Goal: Task Accomplishment & Management: Manage account settings

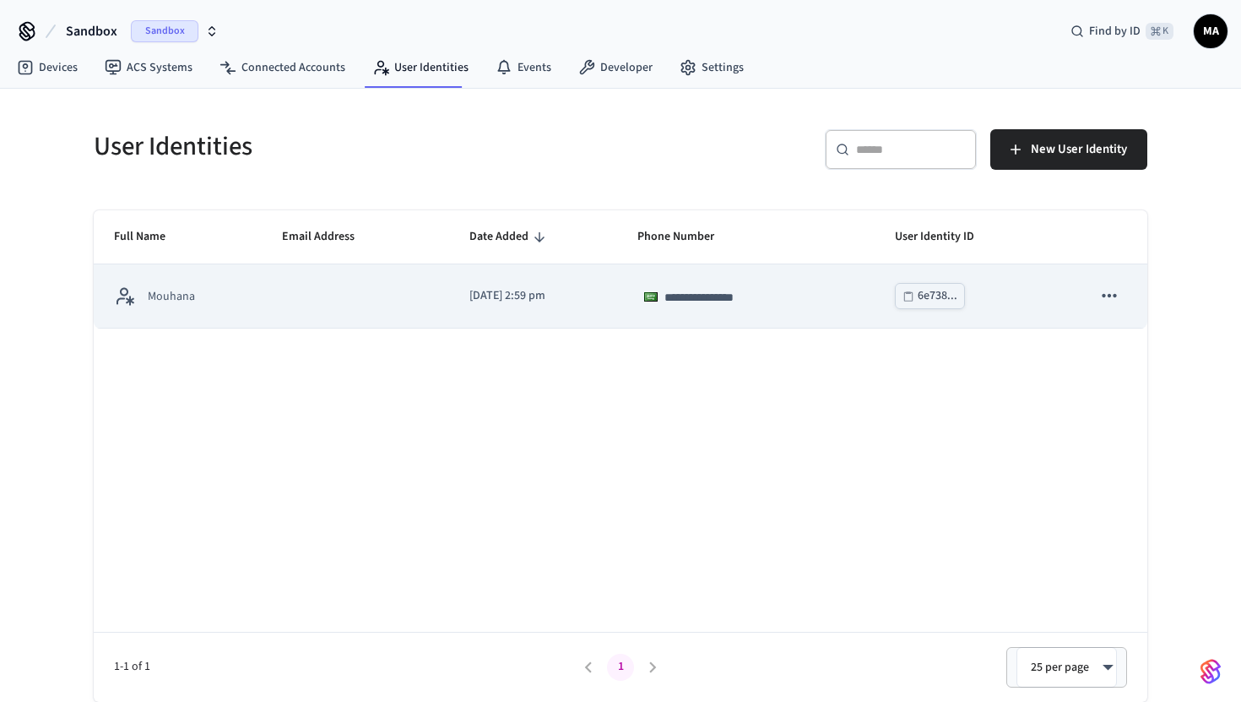
click at [617, 310] on td "[DATE] 2:59 pm" at bounding box center [533, 295] width 168 height 63
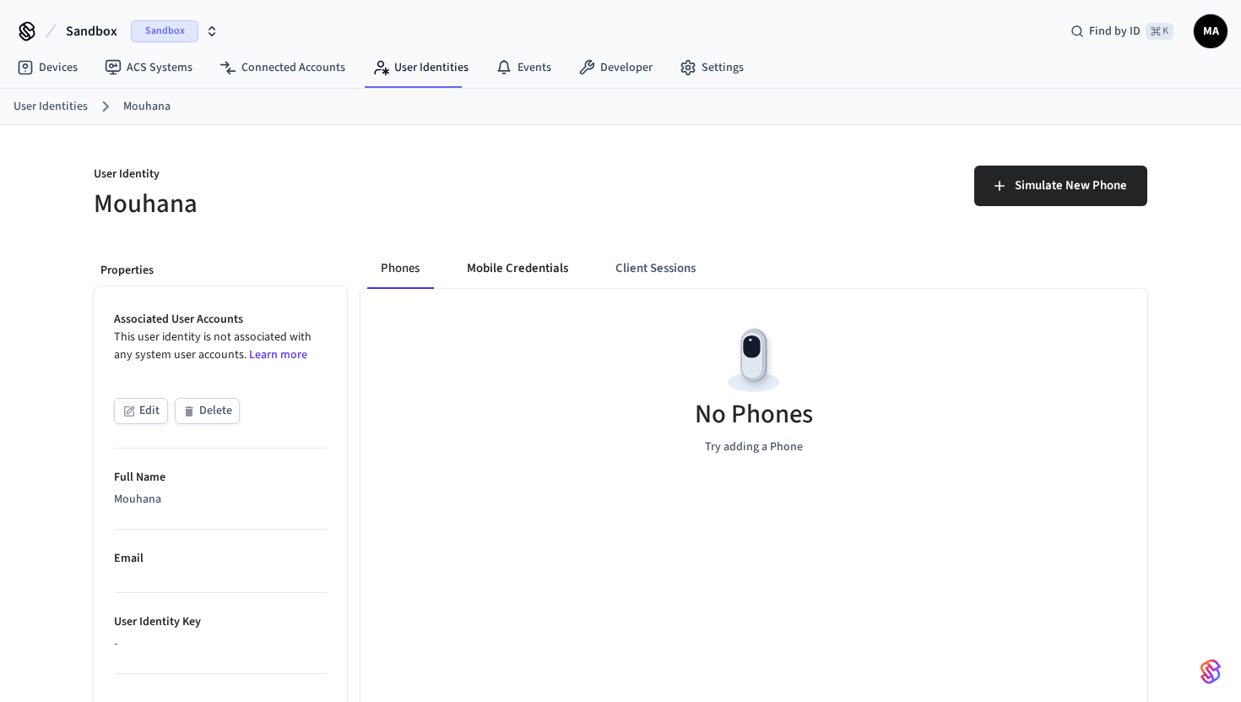
click at [543, 265] on button "Mobile Credentials" at bounding box center [517, 268] width 128 height 41
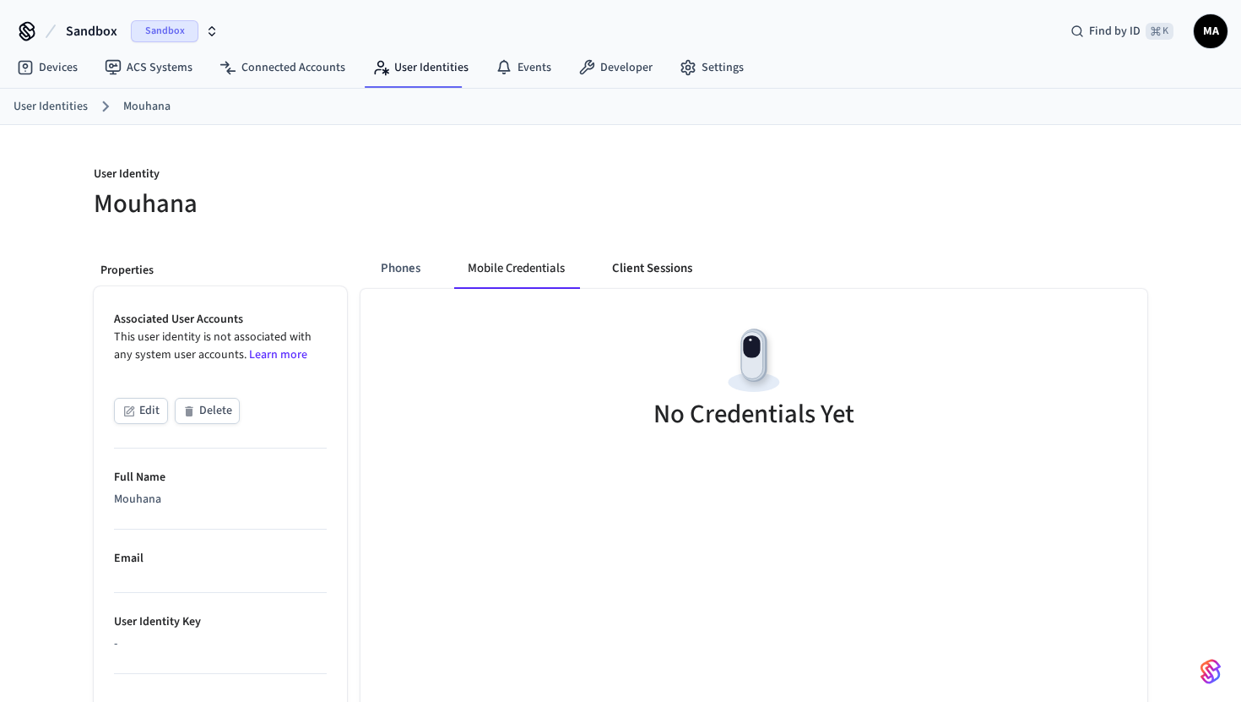
click at [658, 268] on button "Client Sessions" at bounding box center [652, 268] width 107 height 41
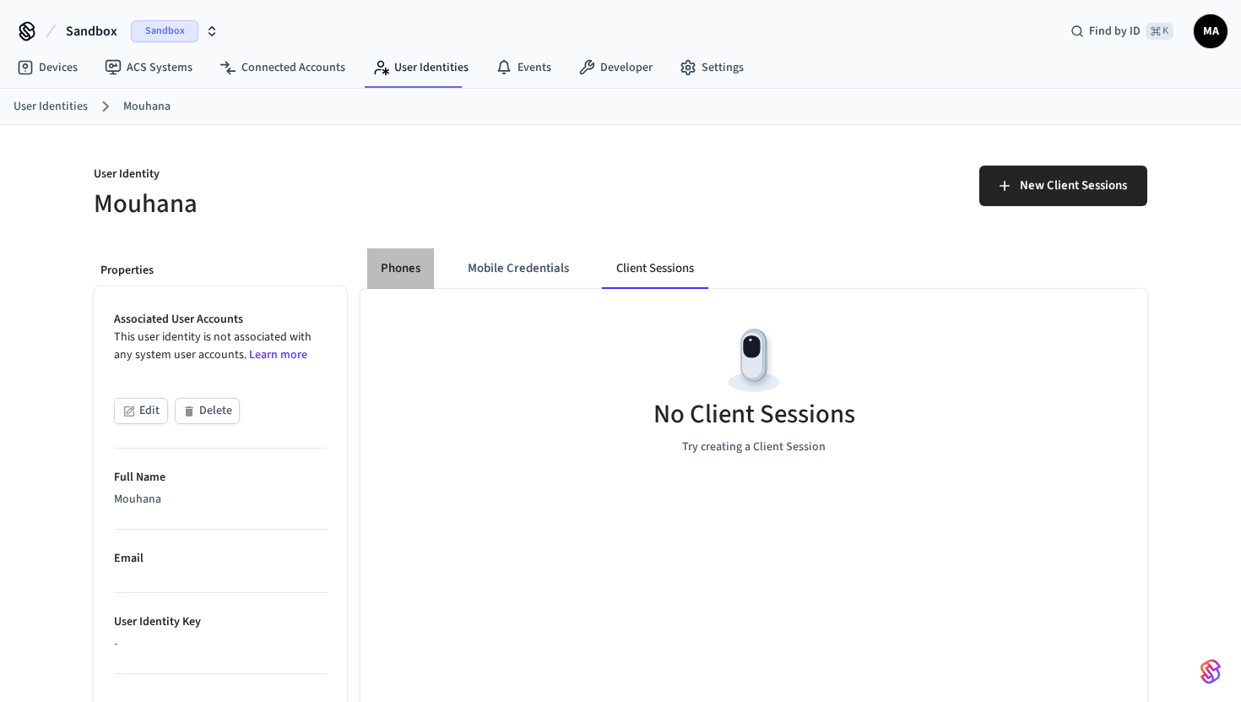
click at [394, 257] on button "Phones" at bounding box center [400, 268] width 67 height 41
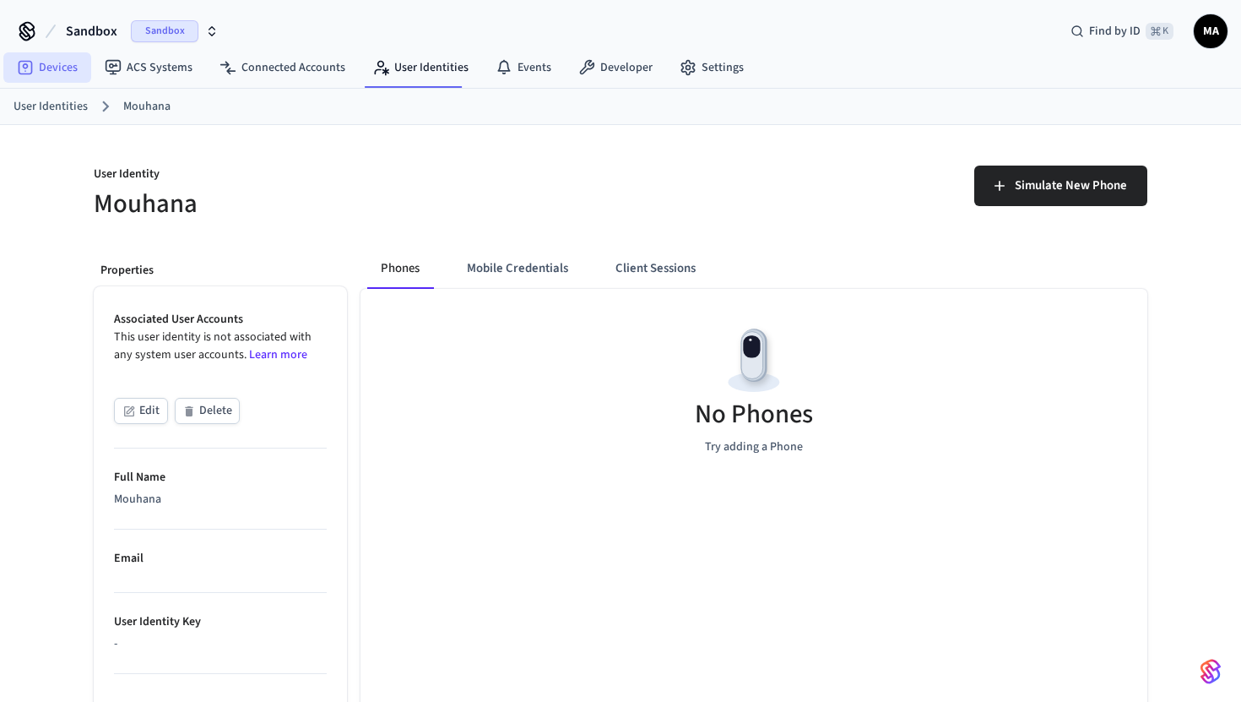
click at [27, 54] on link "Devices" at bounding box center [47, 67] width 88 height 30
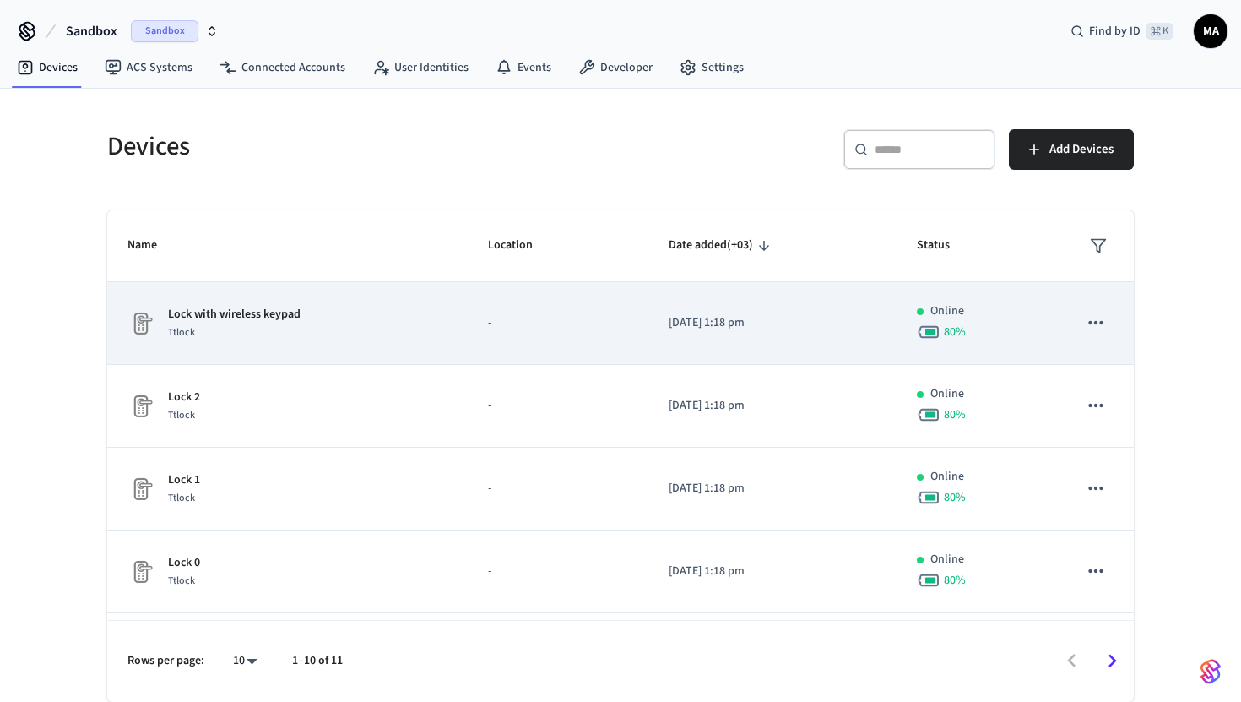
click at [437, 342] on td "Lock with wireless keypad Ttlock" at bounding box center [287, 323] width 360 height 83
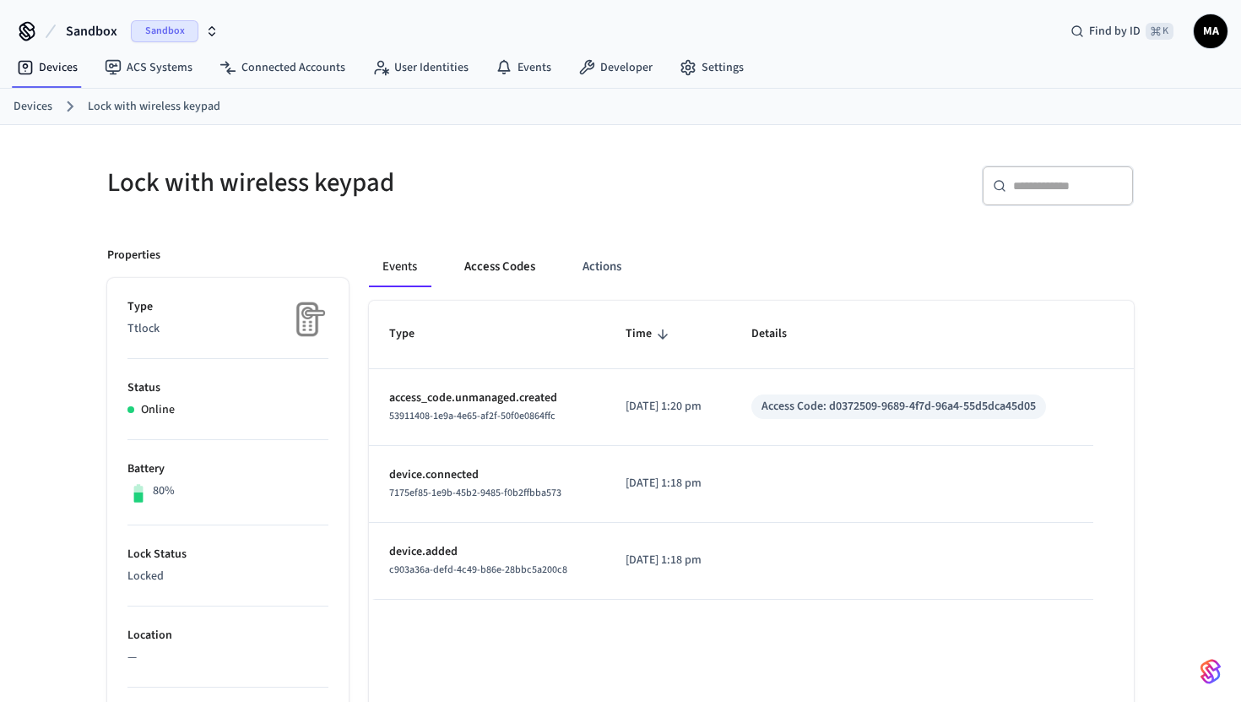
click at [497, 261] on button "Access Codes" at bounding box center [500, 267] width 98 height 41
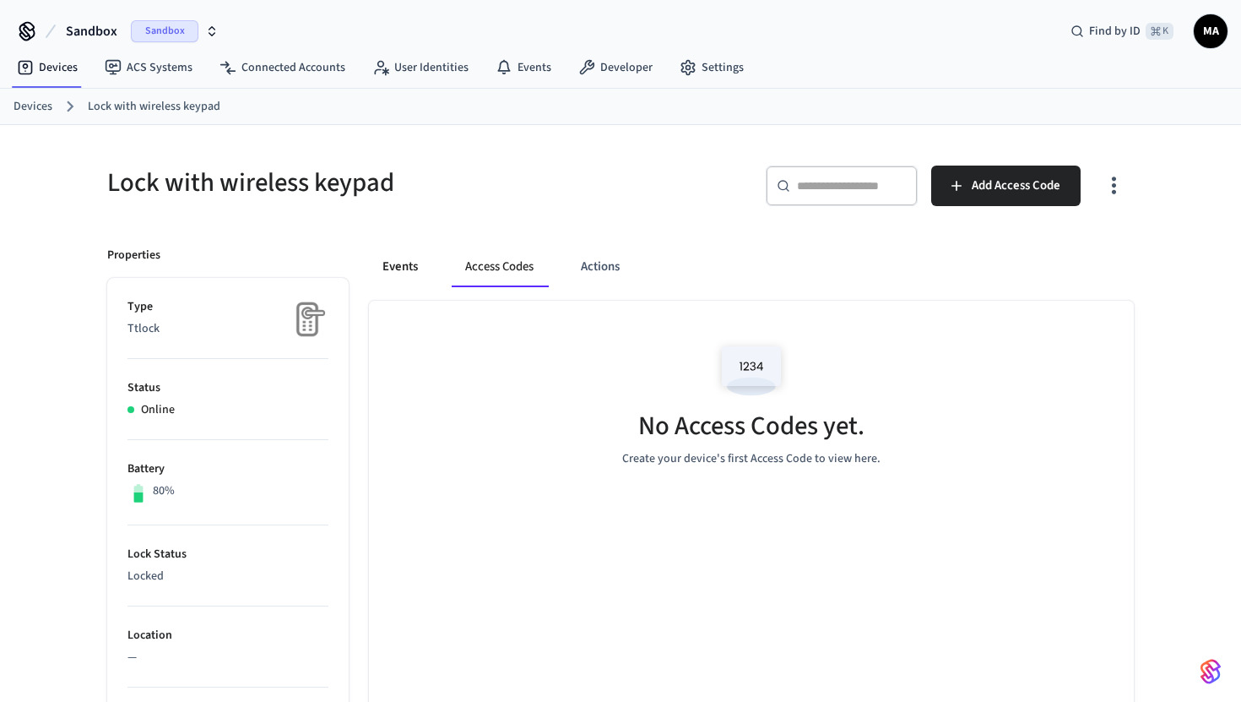
click at [404, 269] on button "Events" at bounding box center [400, 267] width 62 height 41
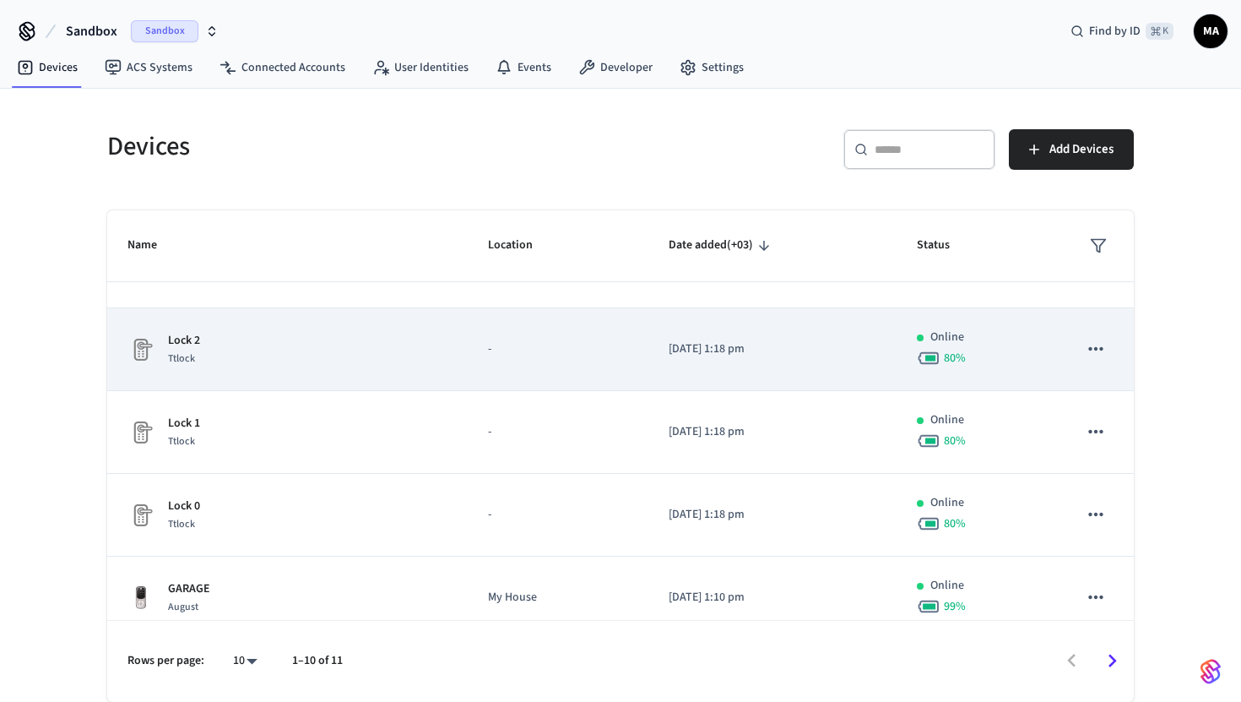
scroll to position [69, 0]
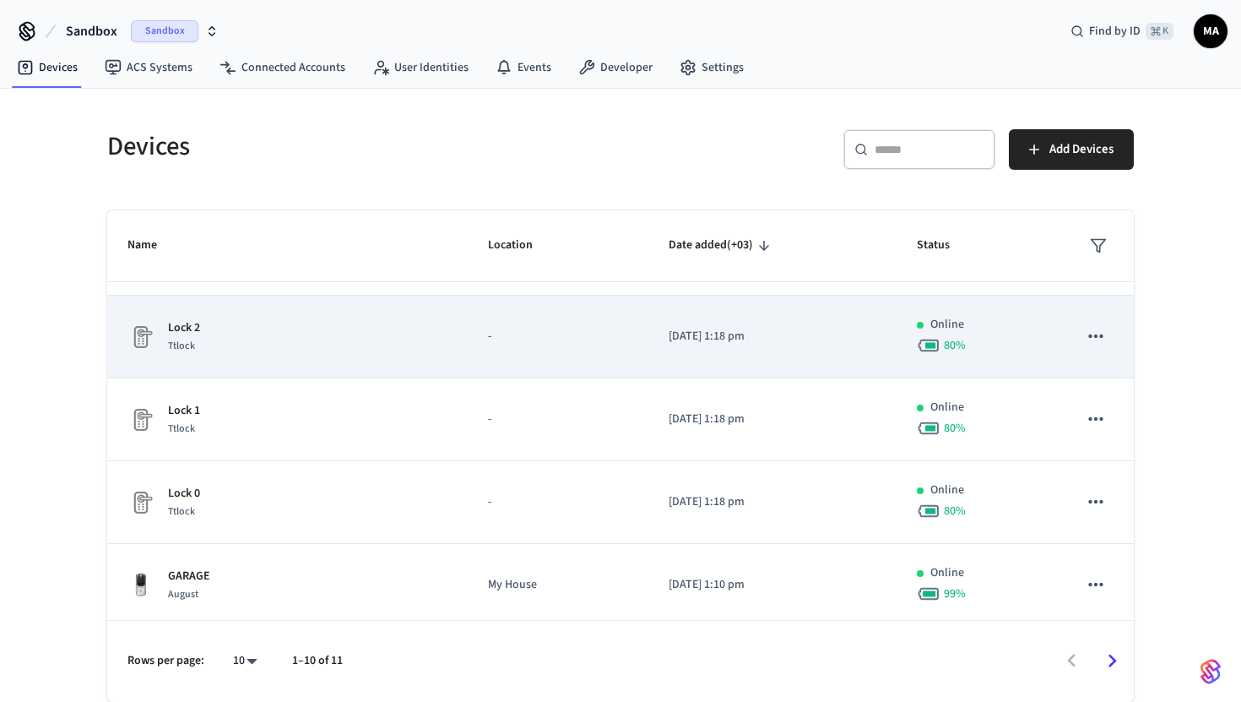
click at [393, 361] on td "Lock 2 Ttlock" at bounding box center [287, 336] width 360 height 83
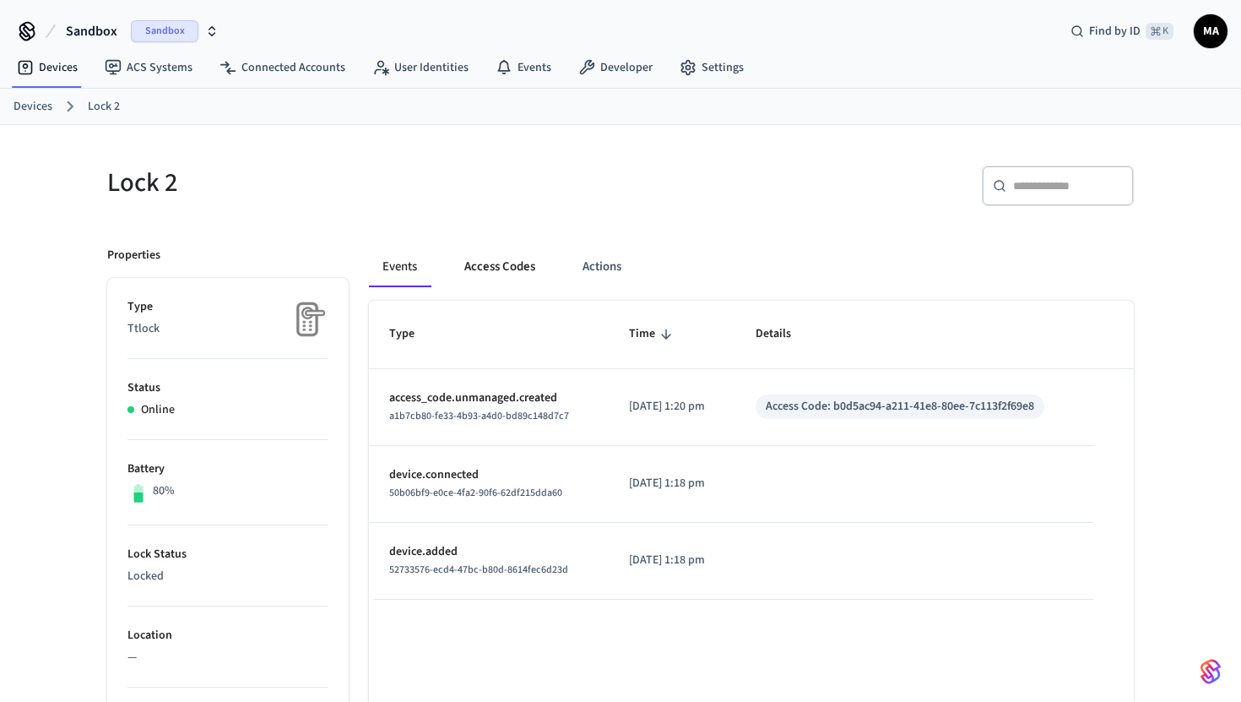
click at [486, 265] on button "Access Codes" at bounding box center [500, 267] width 98 height 41
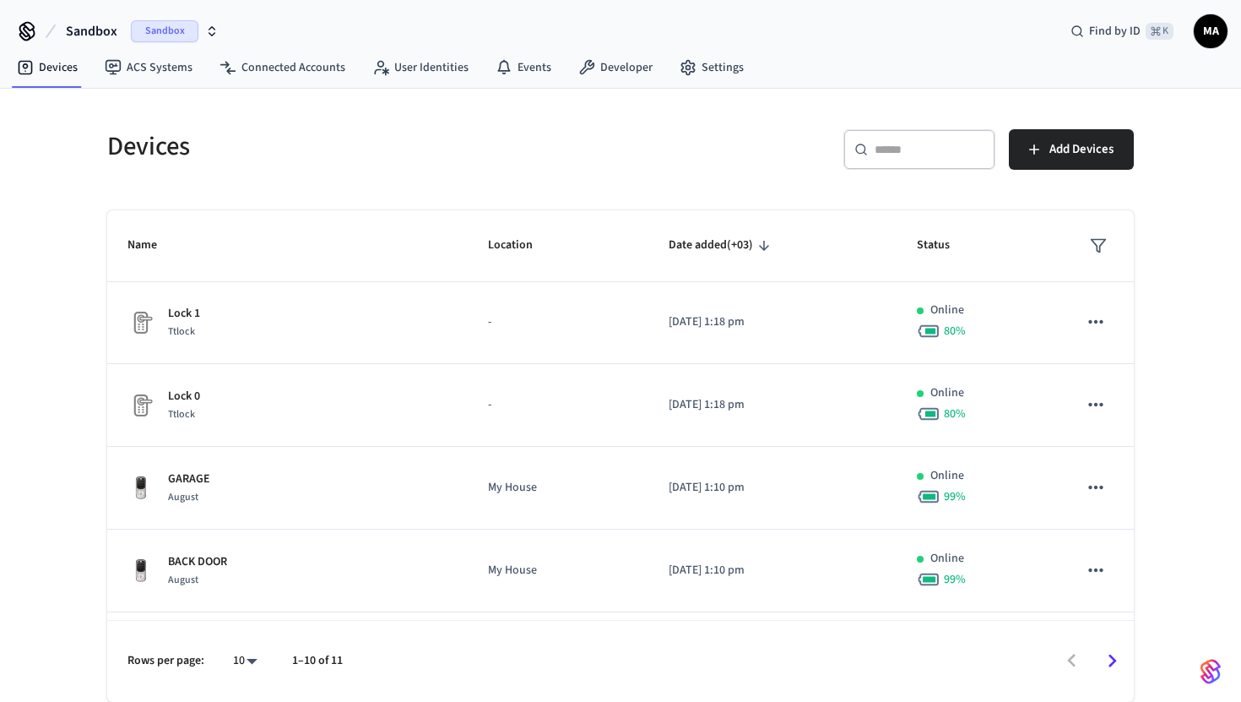
scroll to position [167, 0]
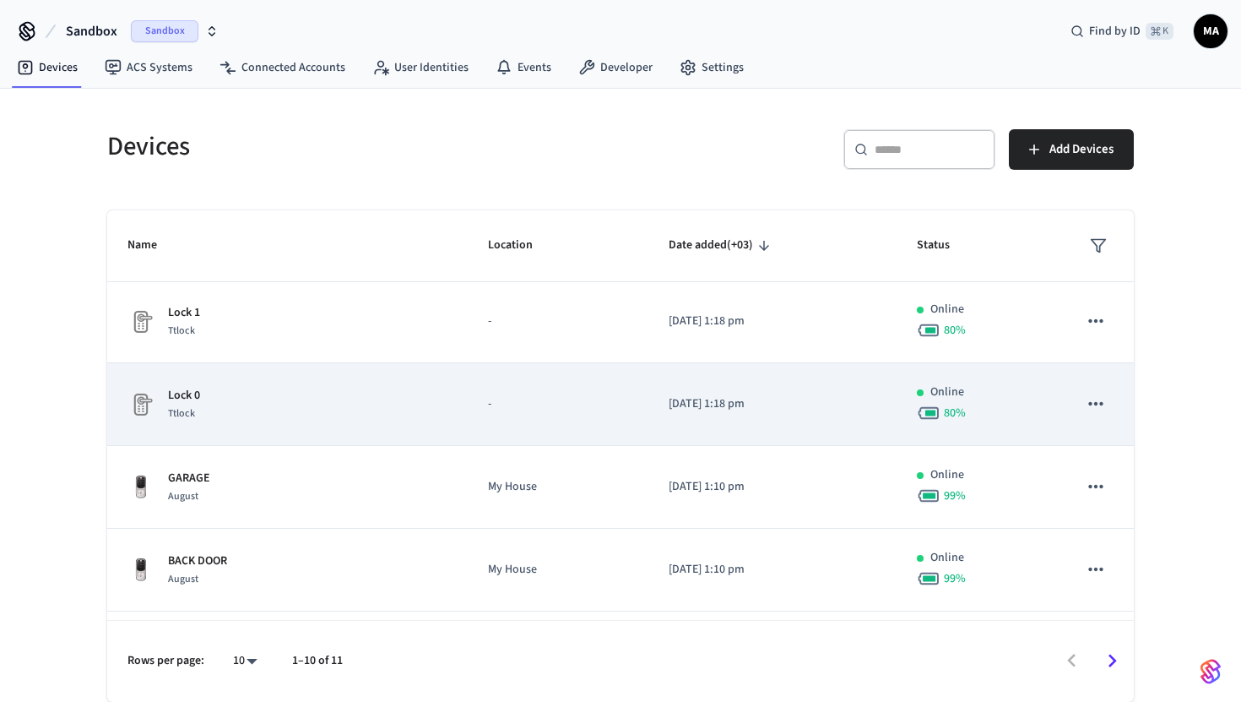
click at [415, 387] on div "Lock 0 Ttlock" at bounding box center [287, 404] width 320 height 35
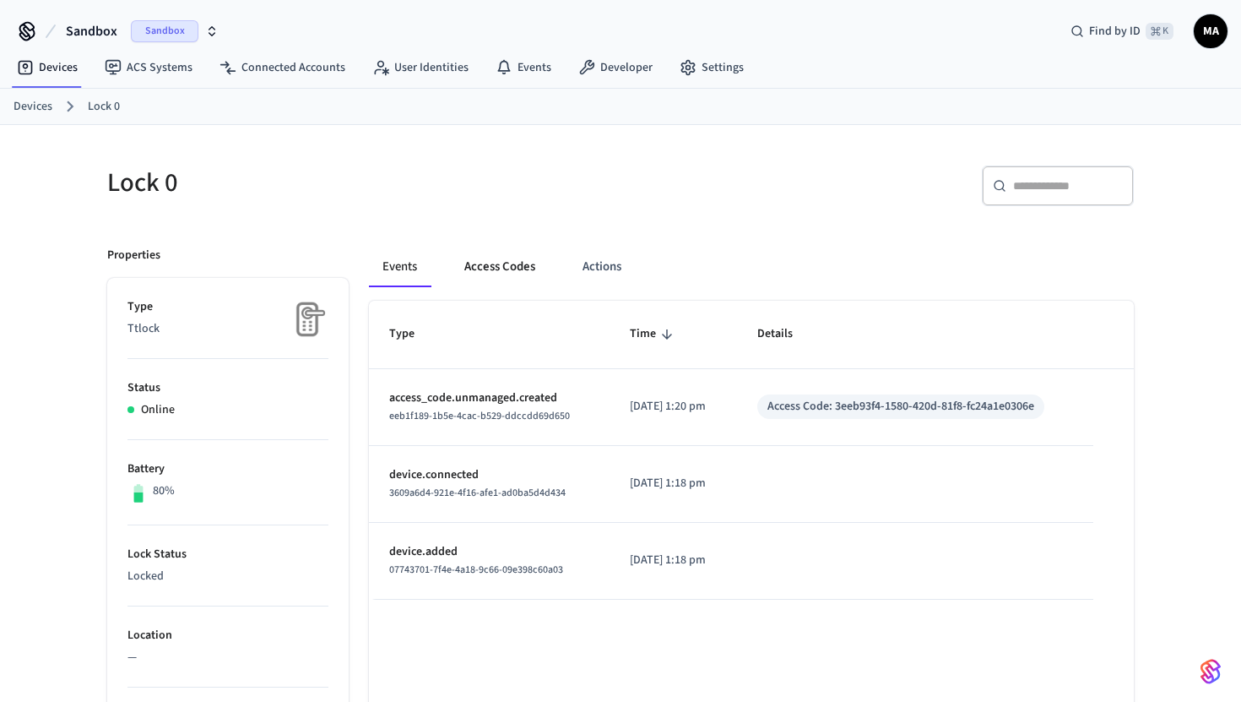
click at [517, 274] on button "Access Codes" at bounding box center [500, 267] width 98 height 41
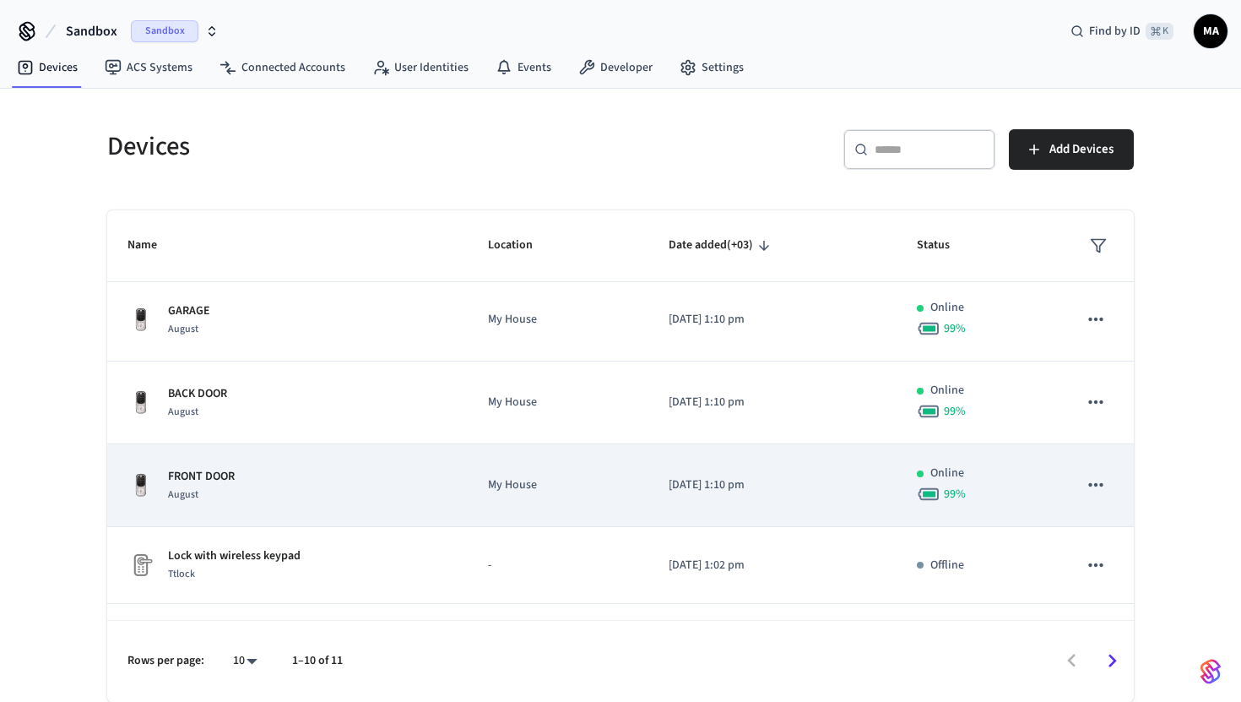
scroll to position [473, 0]
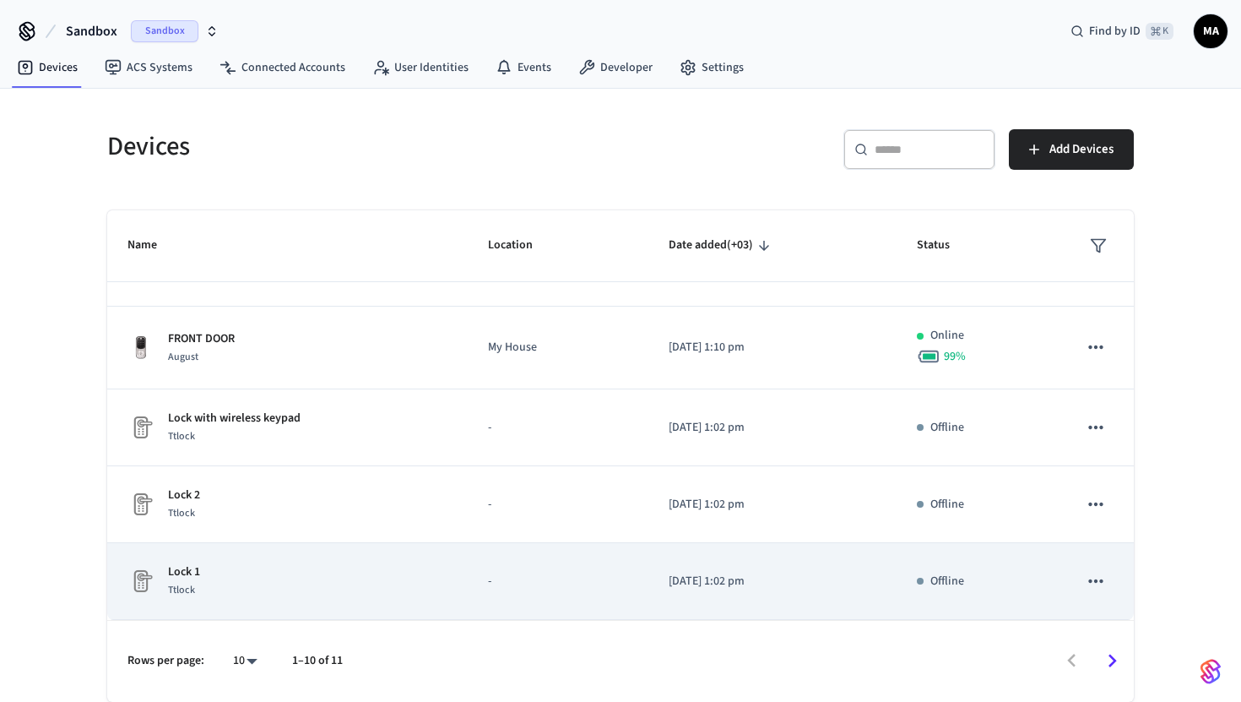
click at [401, 569] on div "Lock 1 Ttlock" at bounding box center [287, 580] width 320 height 35
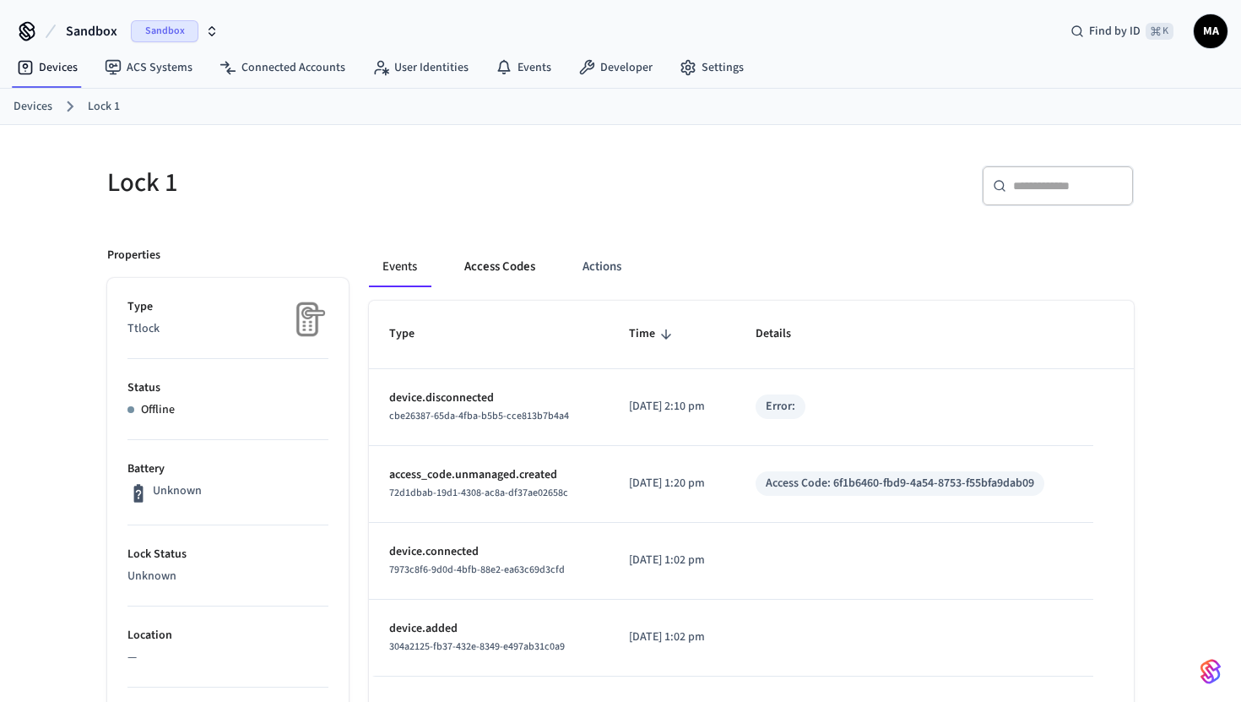
click at [473, 274] on button "Access Codes" at bounding box center [500, 267] width 98 height 41
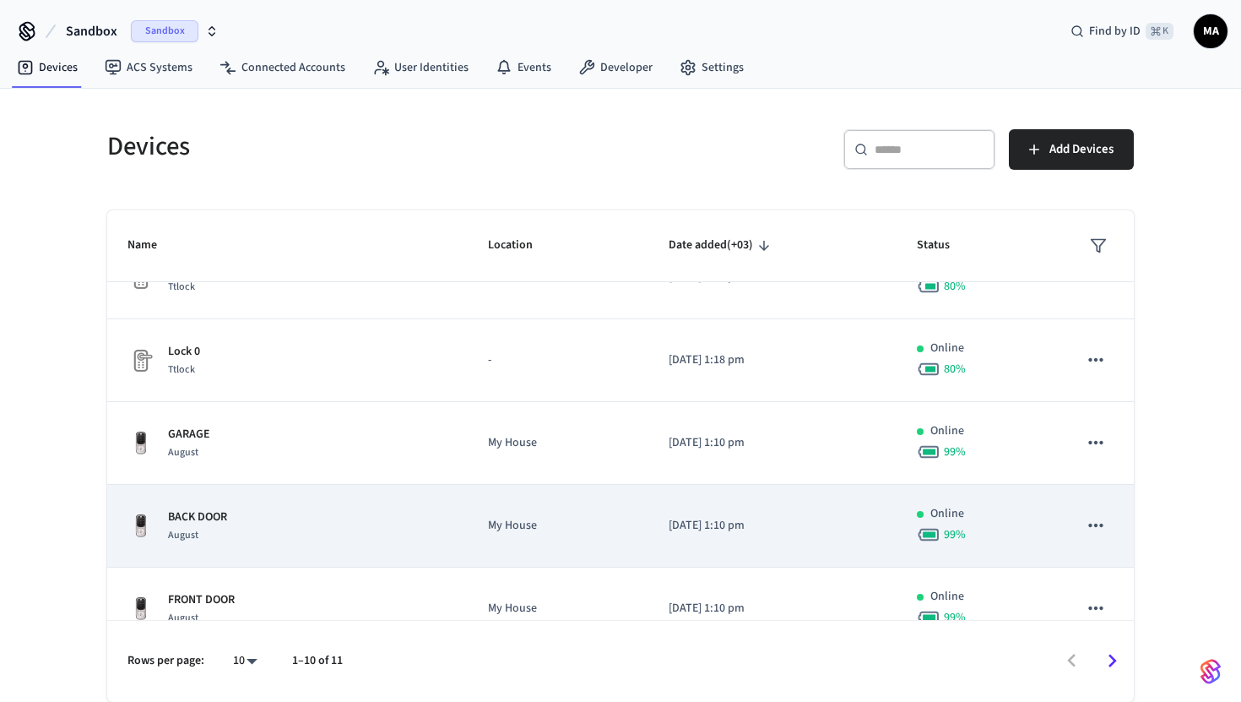
scroll to position [473, 0]
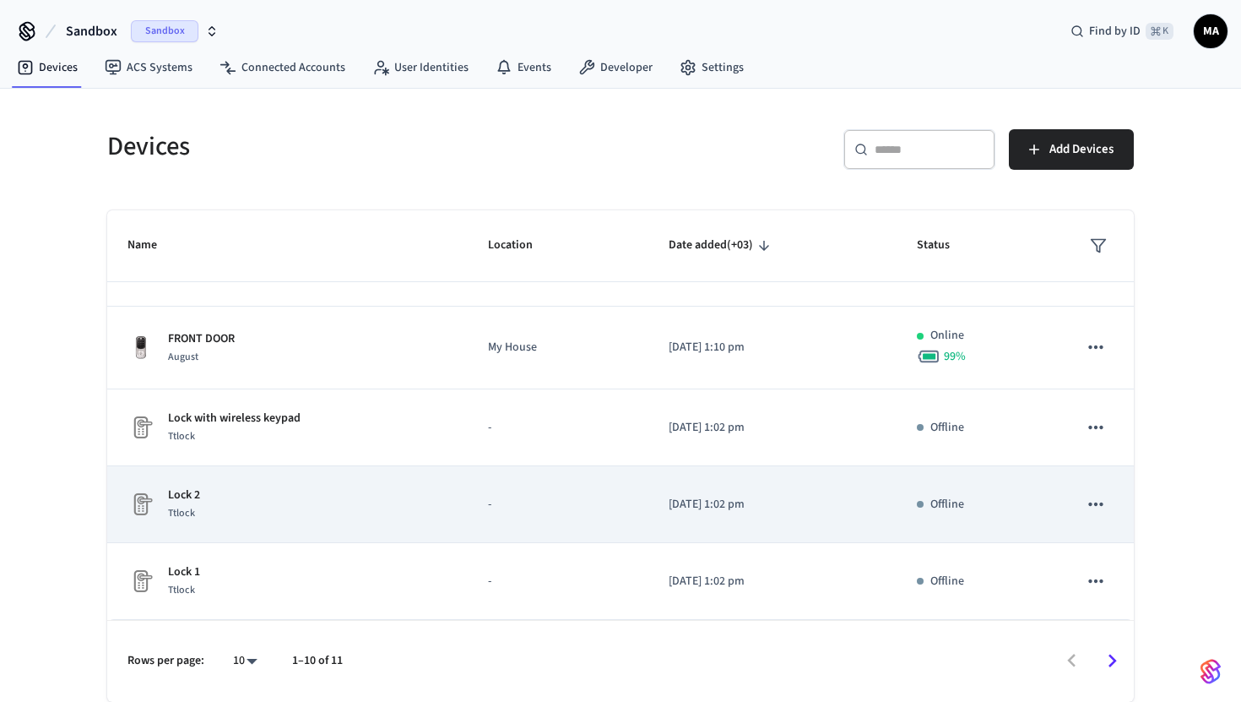
click at [270, 517] on div "Lock 2 Ttlock" at bounding box center [287, 503] width 320 height 35
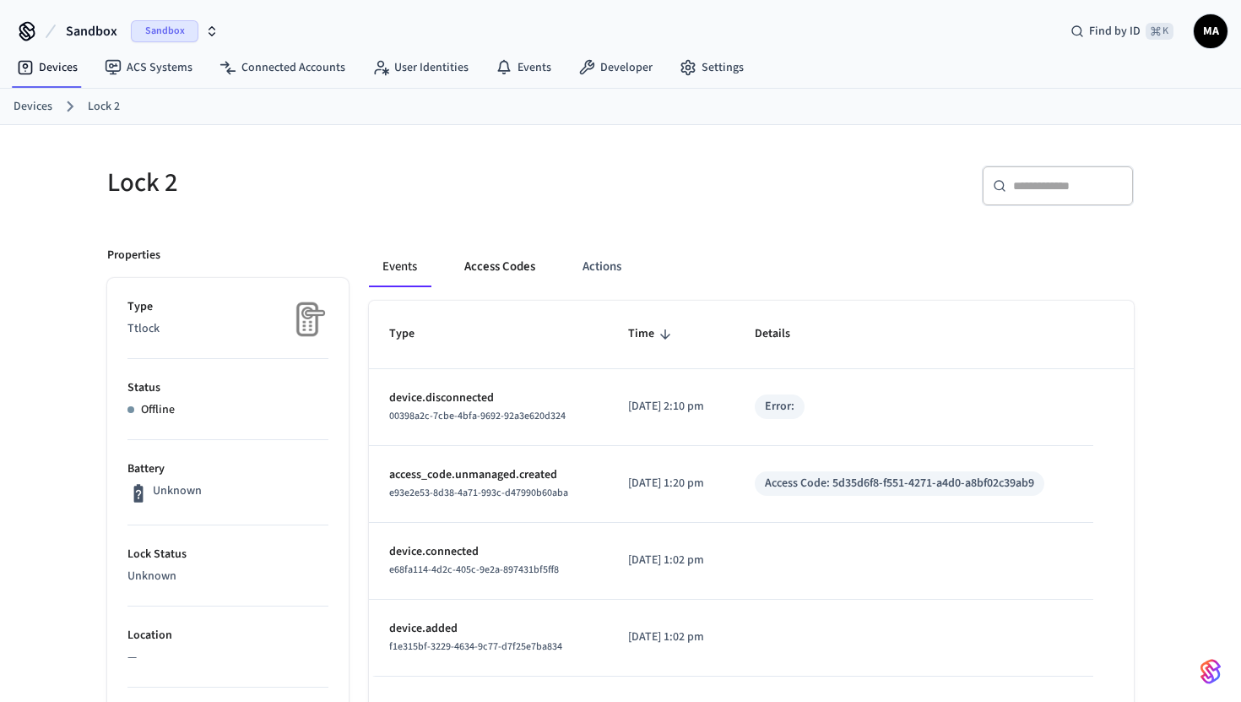
click at [508, 268] on button "Access Codes" at bounding box center [500, 267] width 98 height 41
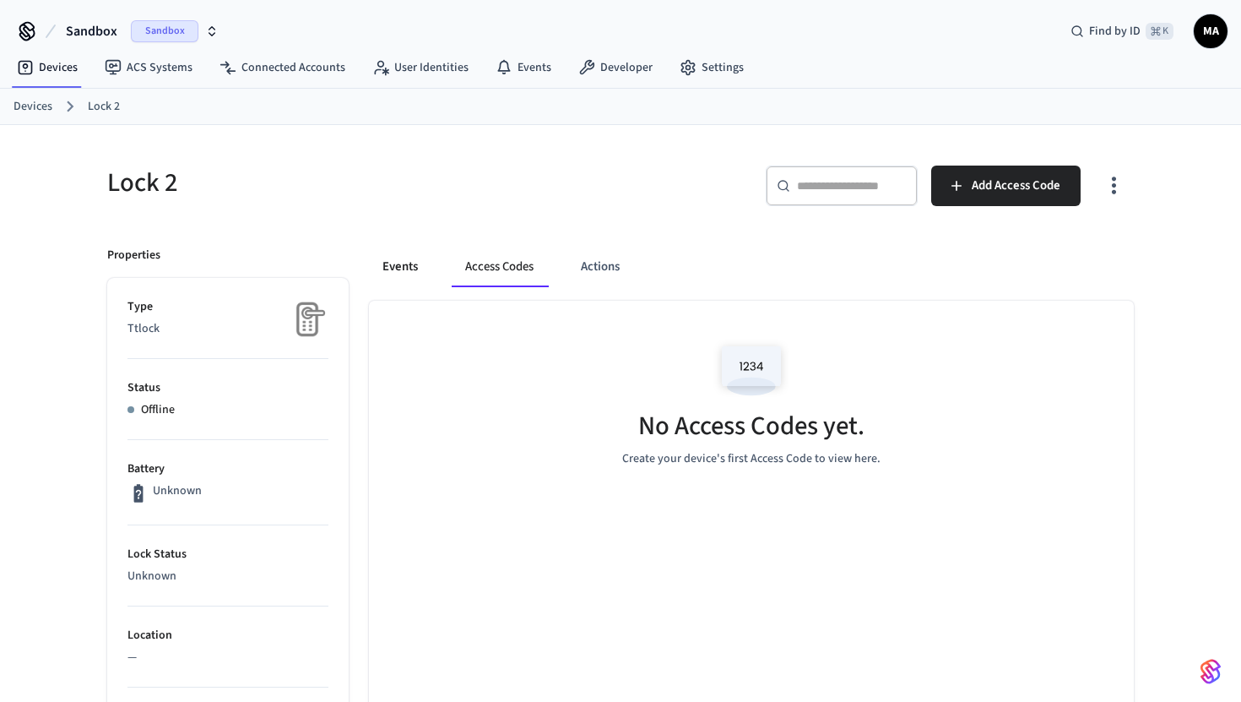
click at [413, 268] on button "Events" at bounding box center [400, 267] width 62 height 41
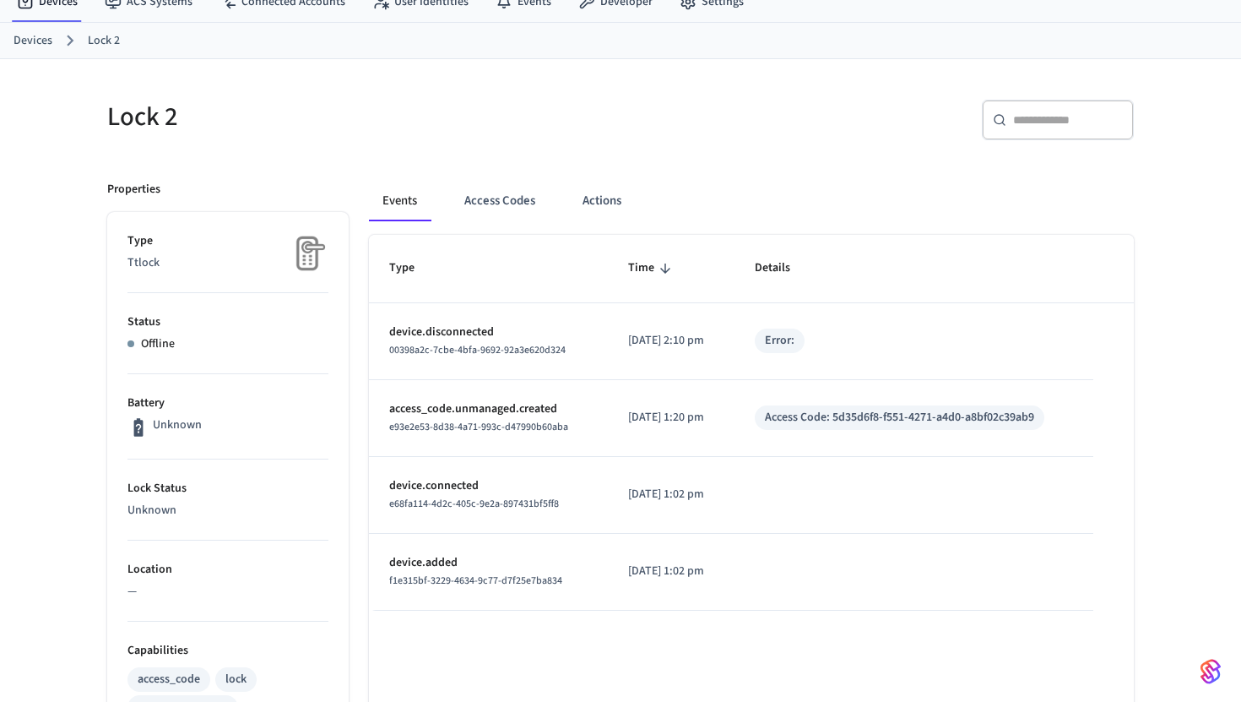
scroll to position [79, 0]
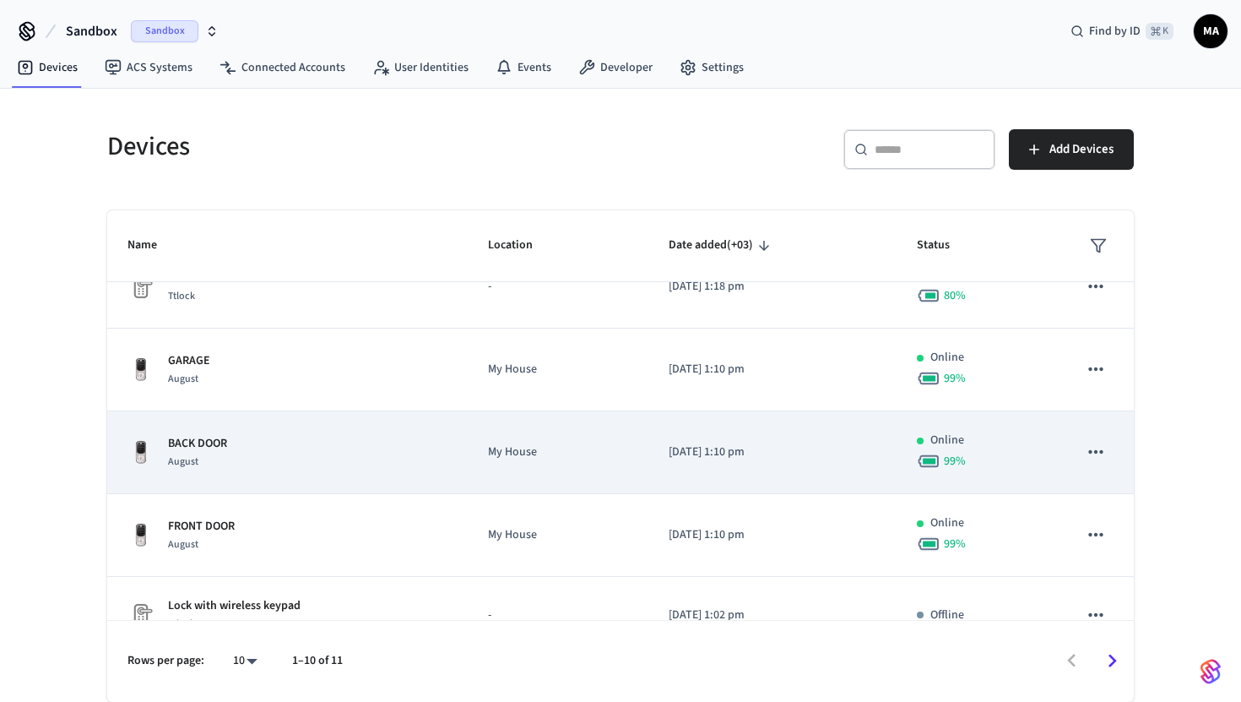
scroll to position [278, 0]
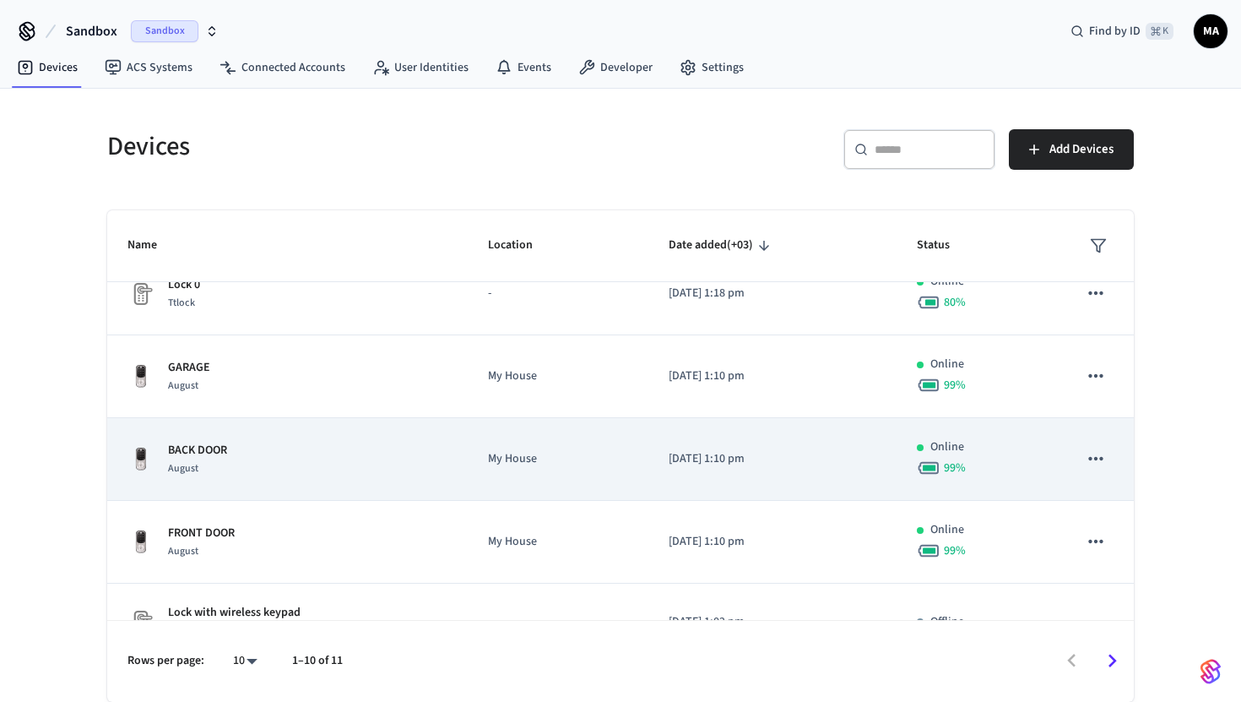
click at [350, 463] on div "BACK DOOR August" at bounding box center [287, 459] width 320 height 35
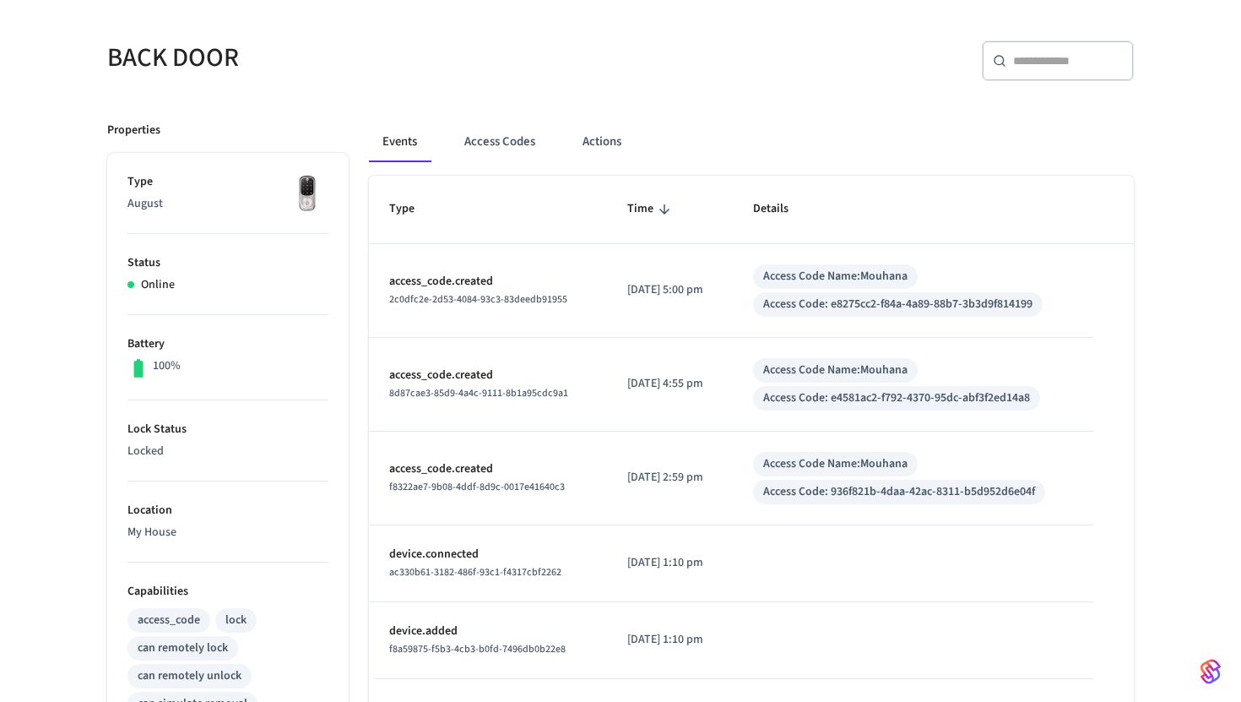
scroll to position [126, 0]
click at [481, 128] on button "Access Codes" at bounding box center [500, 141] width 98 height 41
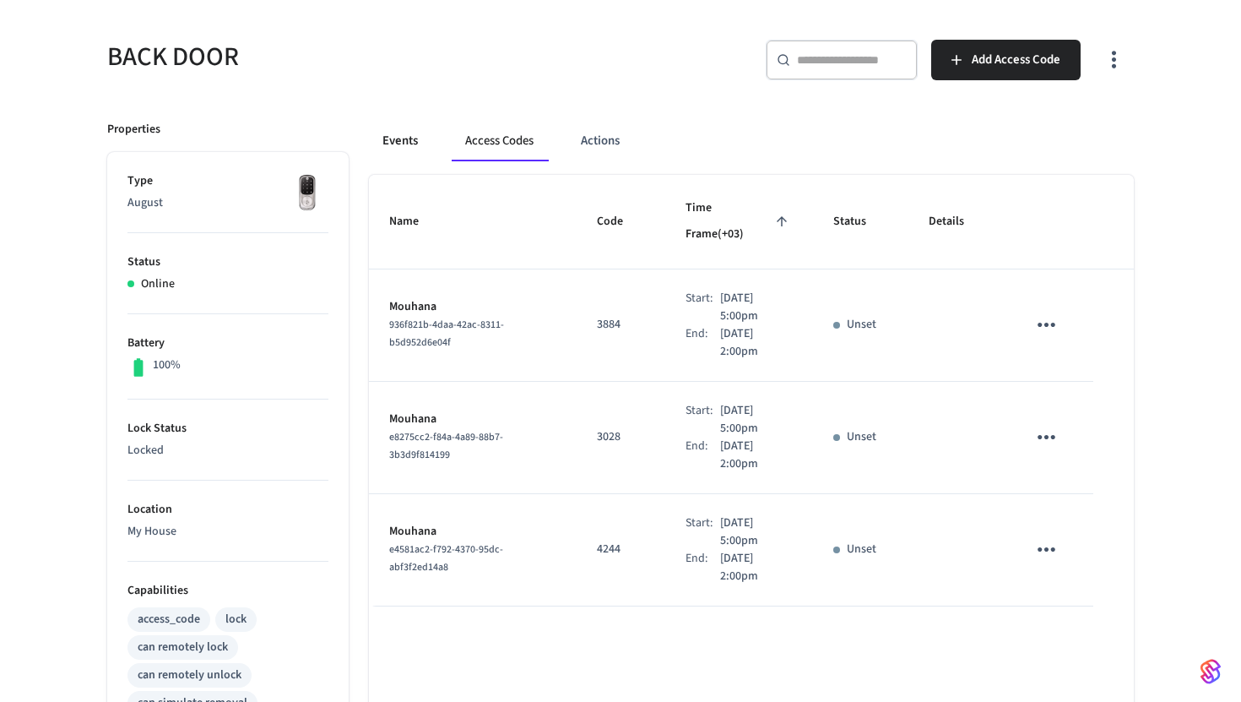
click at [412, 141] on button "Events" at bounding box center [400, 141] width 62 height 41
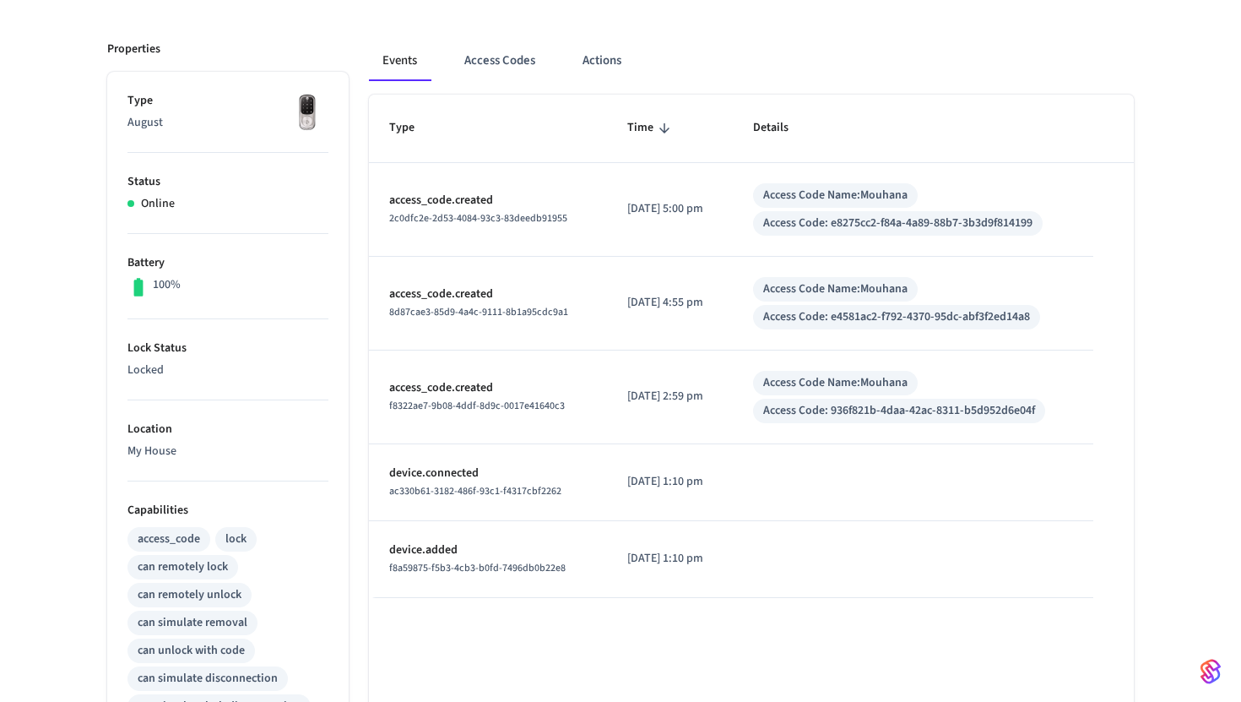
scroll to position [211, 0]
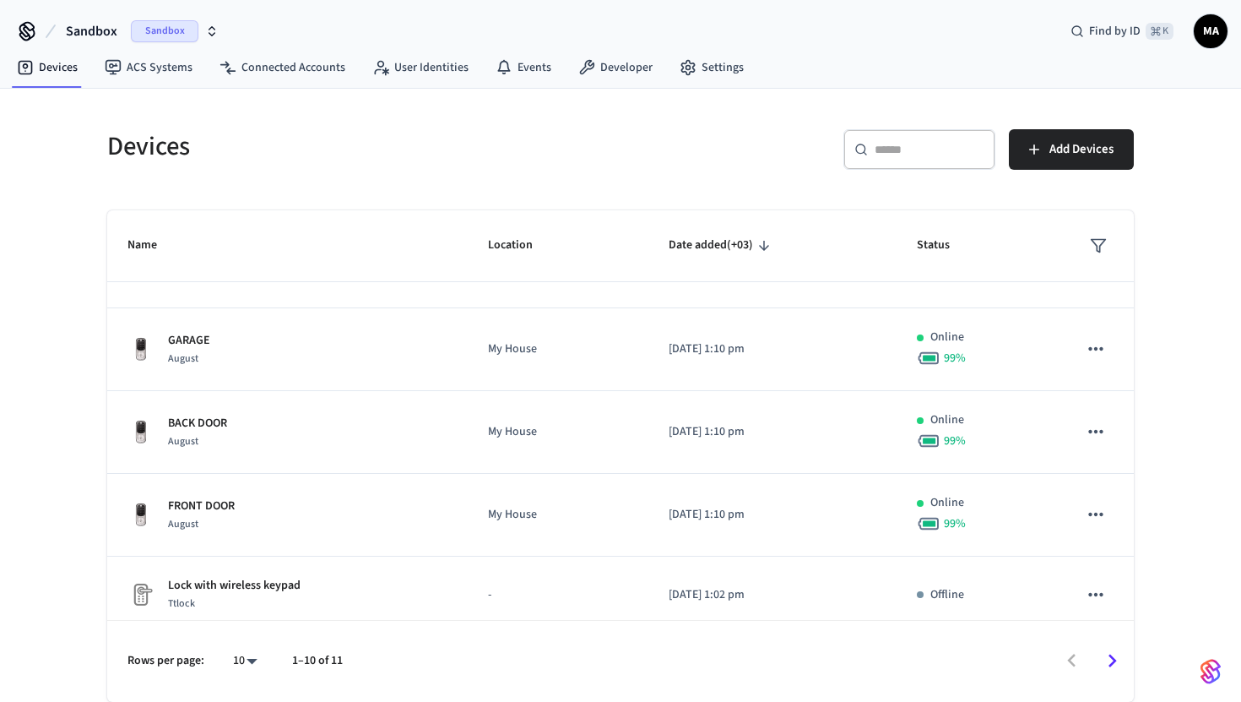
scroll to position [473, 0]
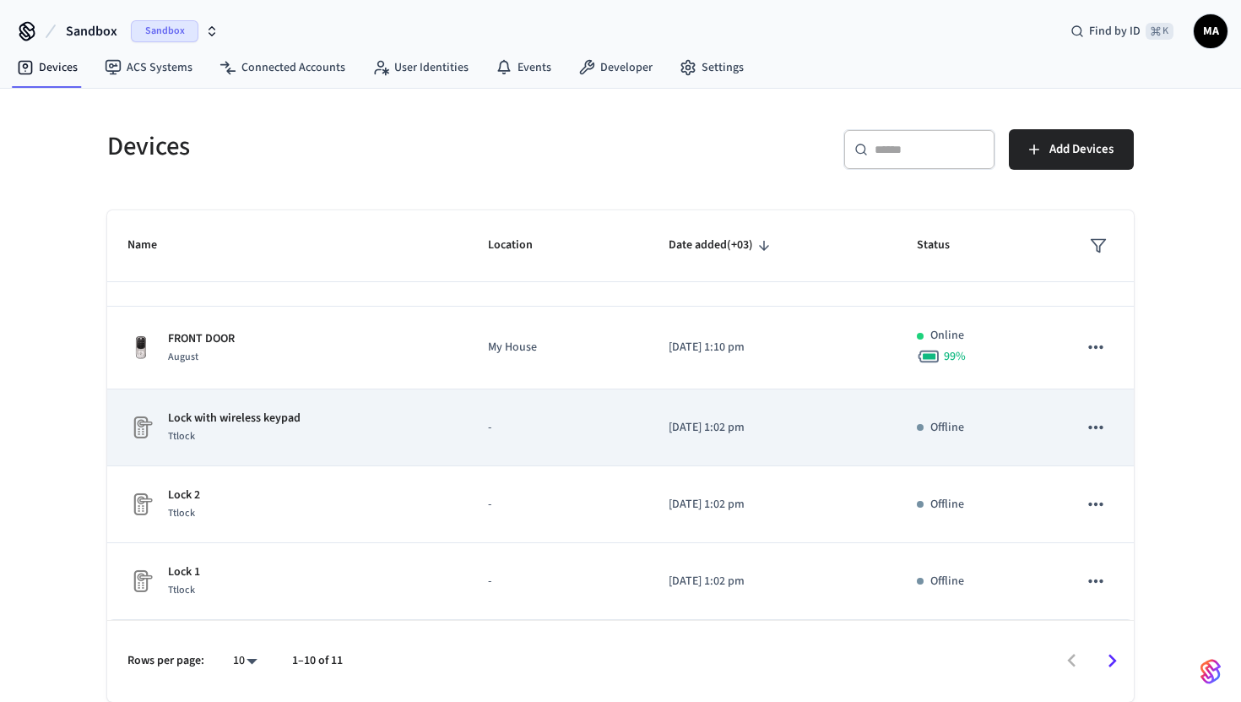
click at [322, 412] on div "Lock with wireless keypad Ttlock" at bounding box center [287, 426] width 320 height 35
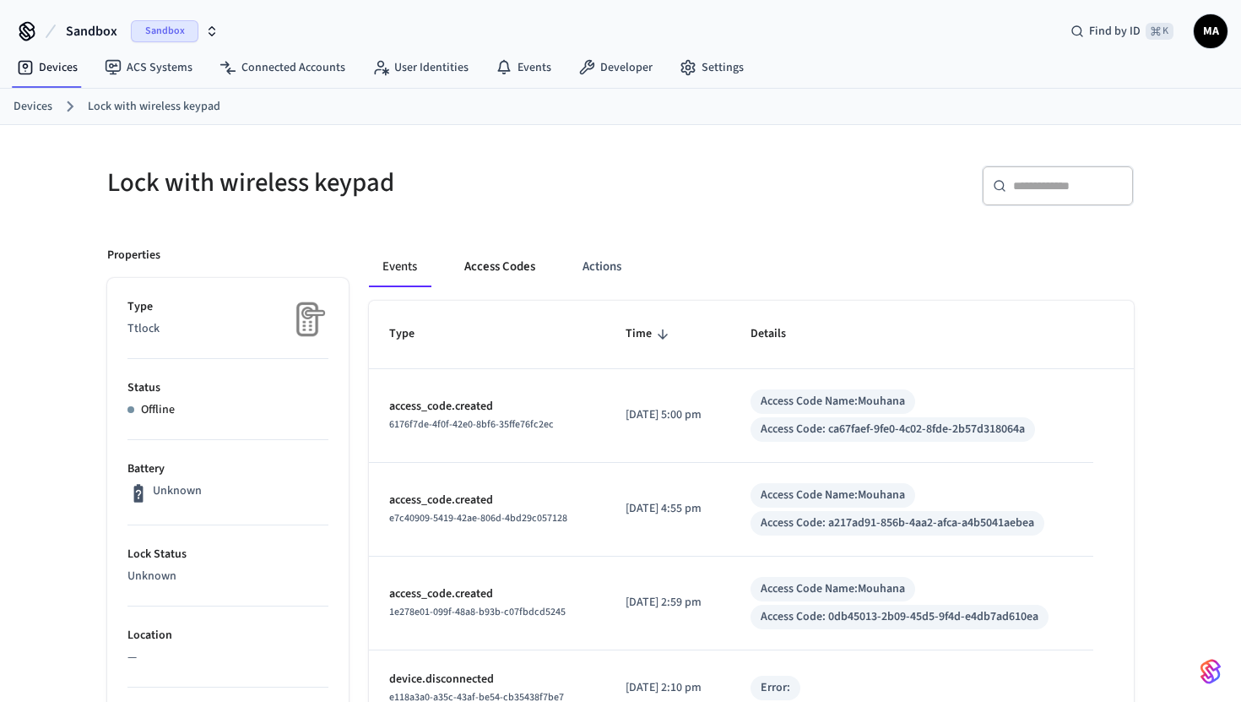
click at [491, 259] on button "Access Codes" at bounding box center [500, 267] width 98 height 41
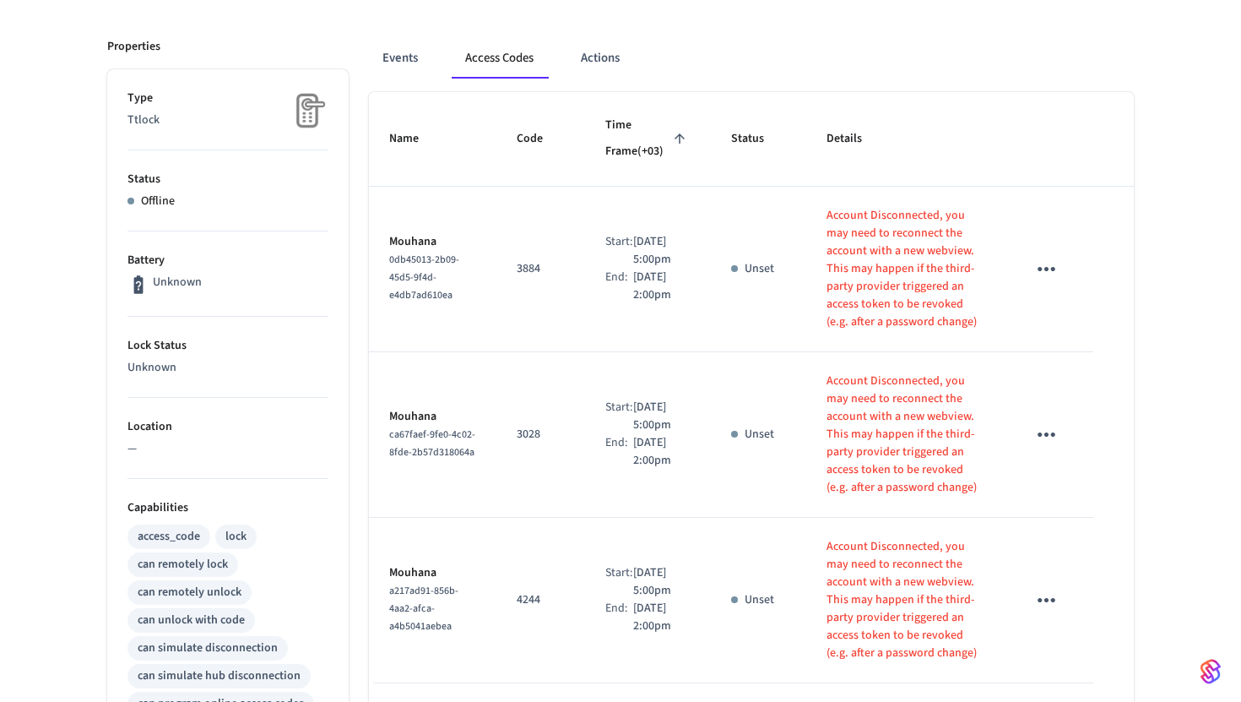
scroll to position [144, 0]
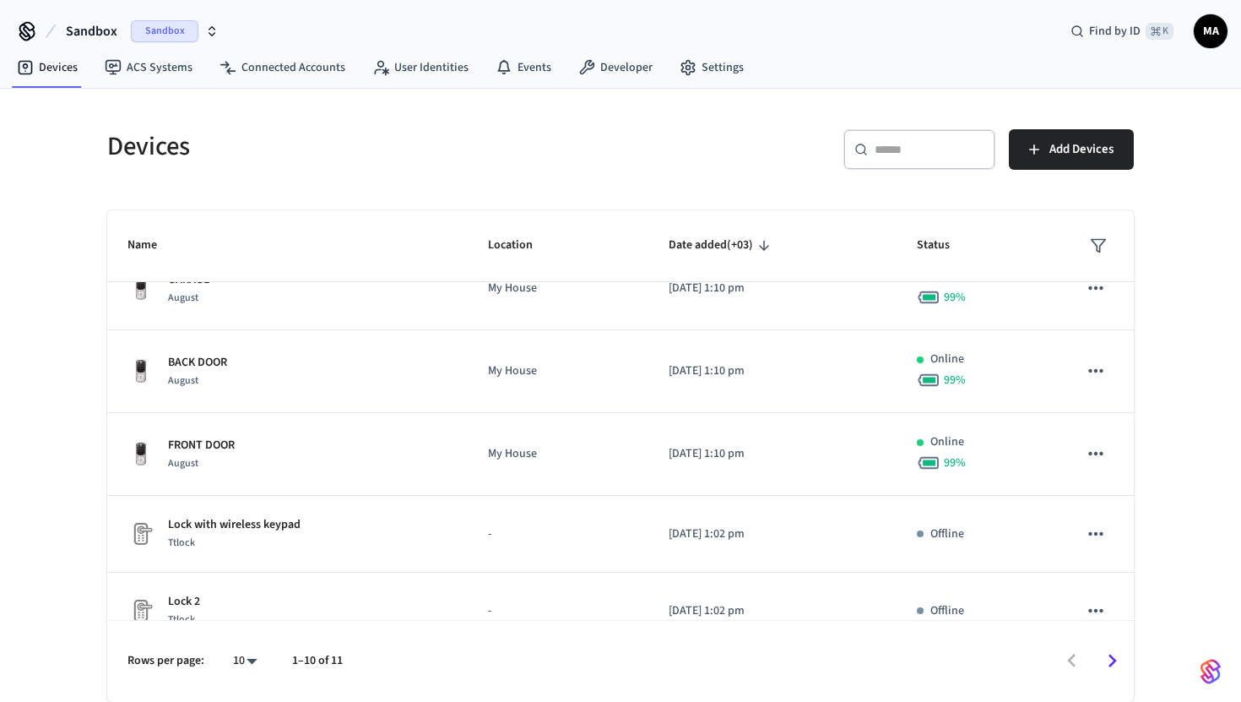
scroll to position [364, 0]
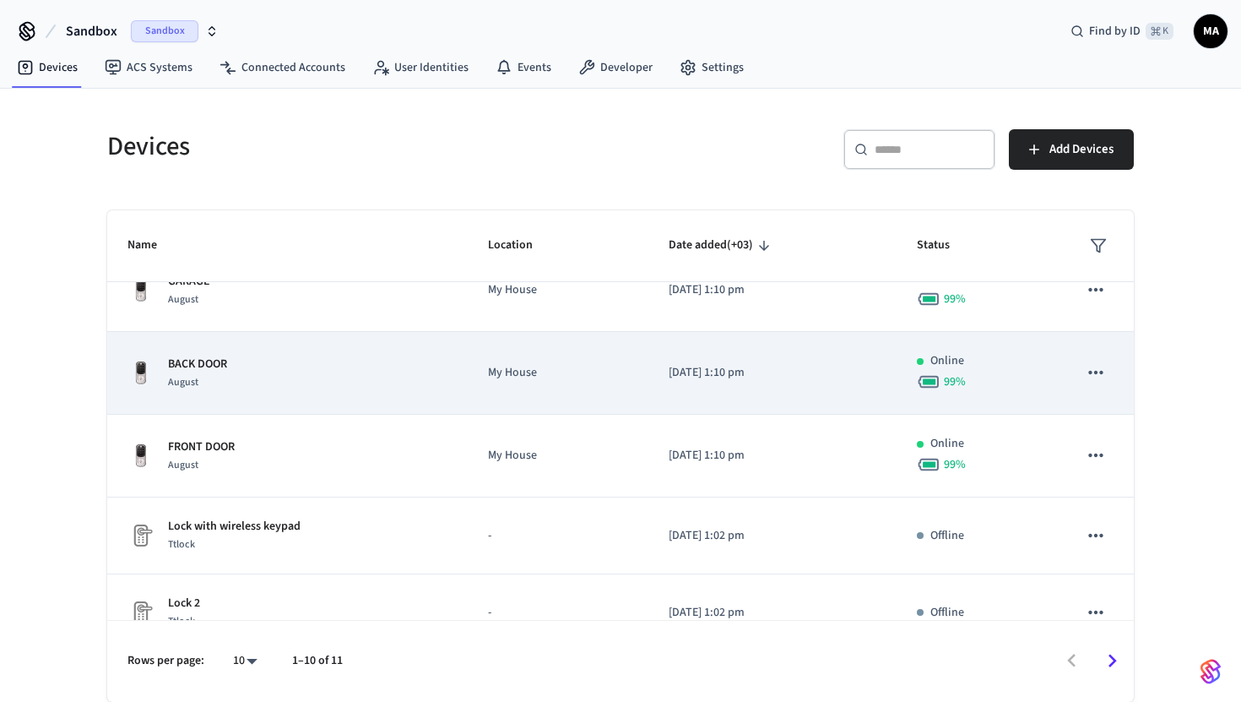
click at [295, 376] on div "BACK DOOR August" at bounding box center [287, 372] width 320 height 35
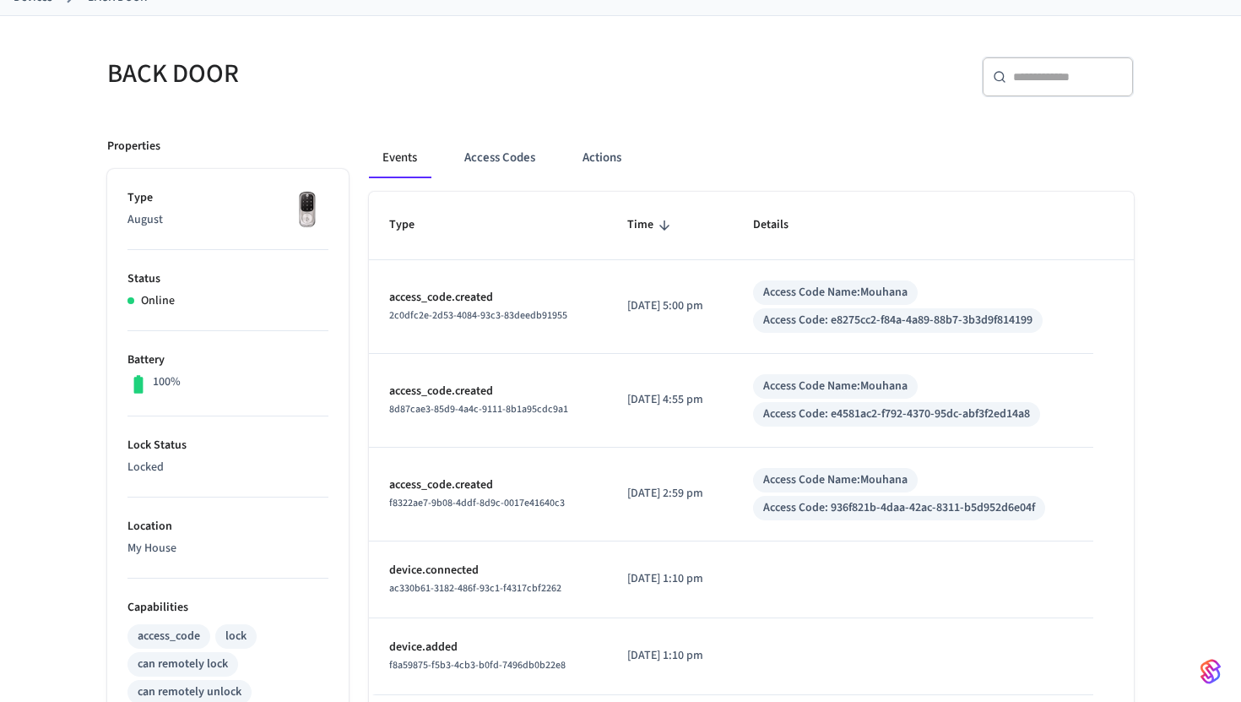
scroll to position [117, 0]
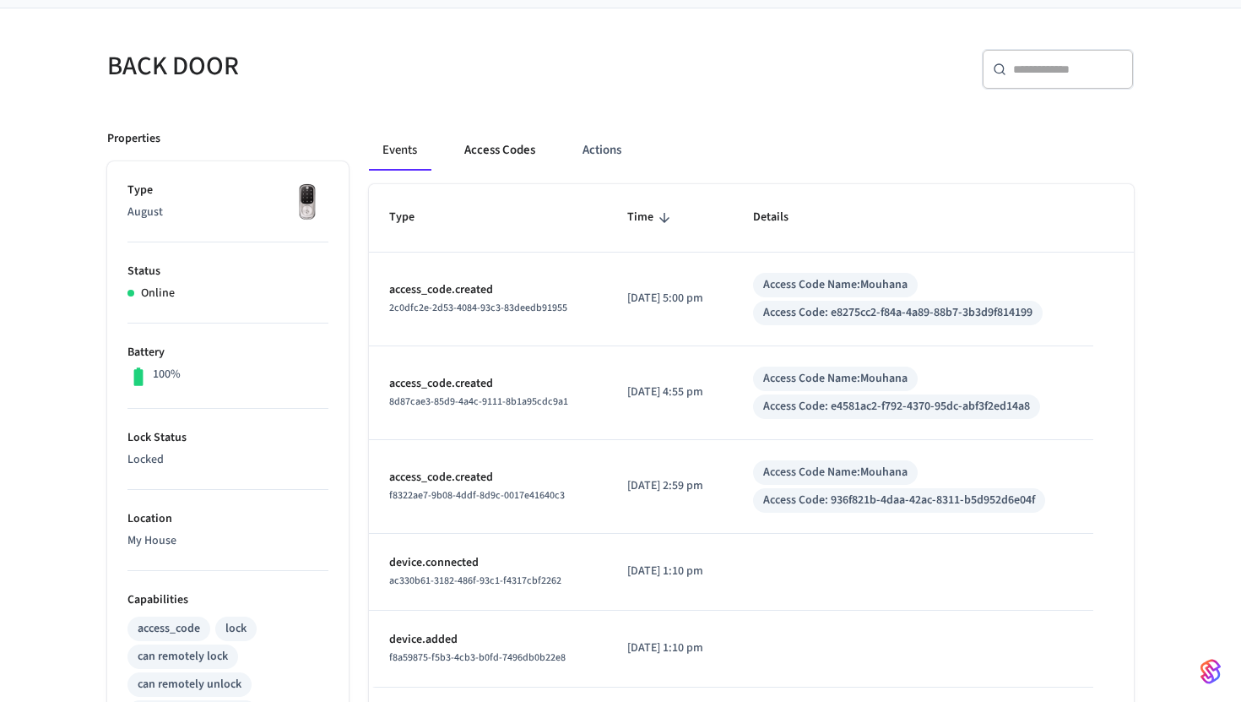
click at [487, 160] on button "Access Codes" at bounding box center [500, 150] width 98 height 41
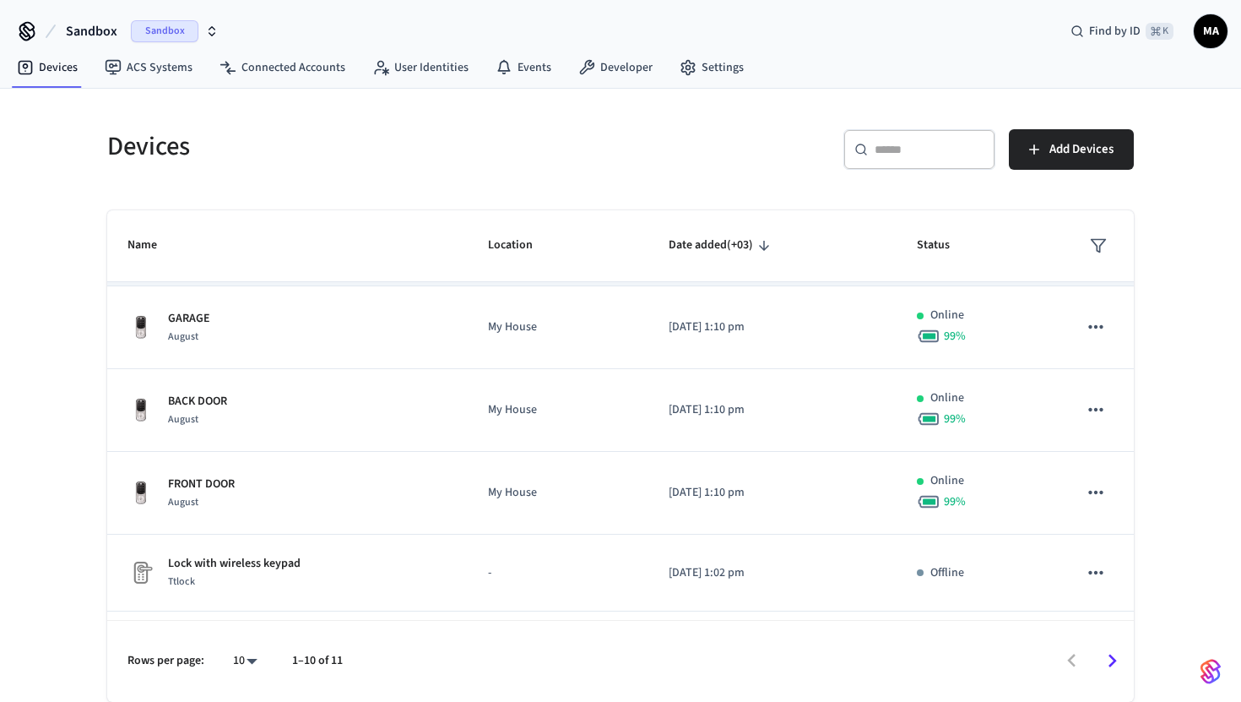
scroll to position [473, 0]
